Goal: Task Accomplishment & Management: Use online tool/utility

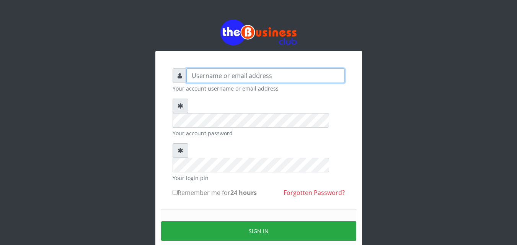
type input "kenachuks"
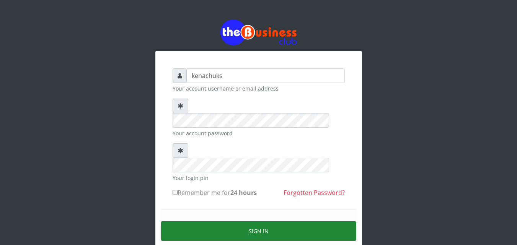
click at [247, 222] on button "Sign in" at bounding box center [258, 232] width 195 height 20
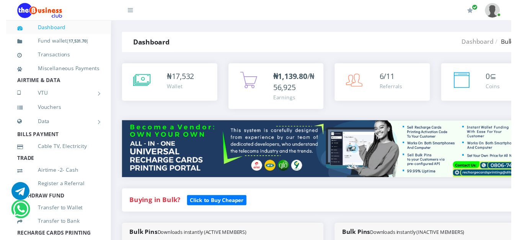
scroll to position [435, 0]
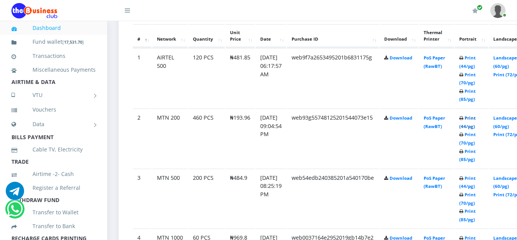
click at [476, 119] on link "Print (44/pg)" at bounding box center [467, 122] width 16 height 14
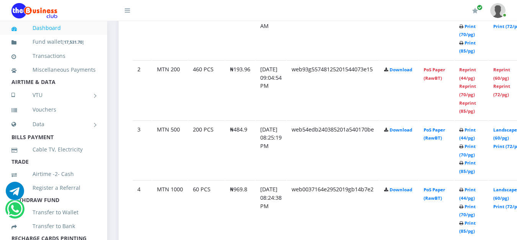
scroll to position [476, 0]
